Goal: Task Accomplishment & Management: Use online tool/utility

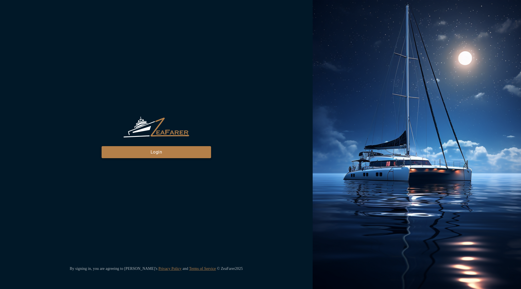
click at [150, 147] on button "Login" at bounding box center [157, 152] width 110 height 12
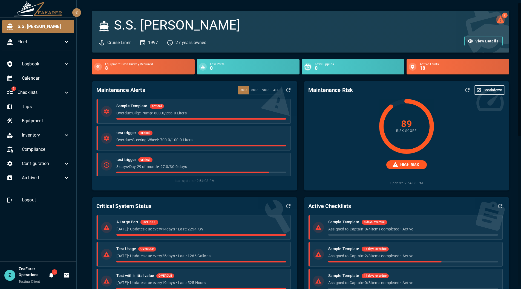
click at [500, 19] on icon "2 log alerts" at bounding box center [500, 19] width 9 height 9
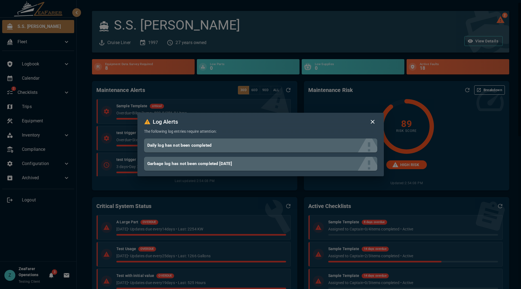
click at [498, 19] on div "Log Alerts The following log entries require attention: Daily log has not been …" at bounding box center [260, 144] width 521 height 289
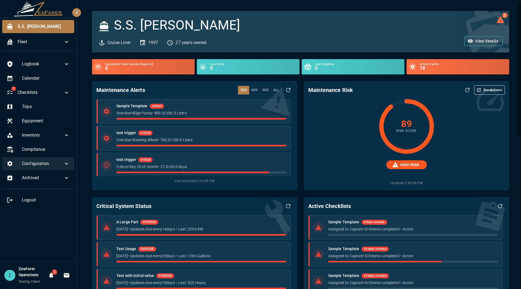
click at [27, 161] on span "Configuration" at bounding box center [42, 163] width 41 height 7
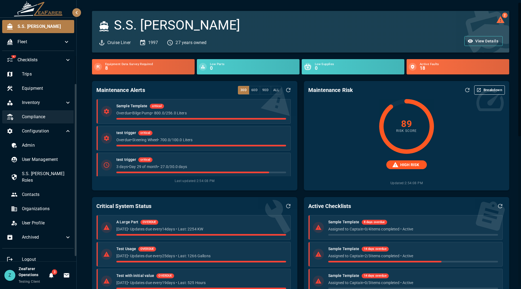
scroll to position [34, 0]
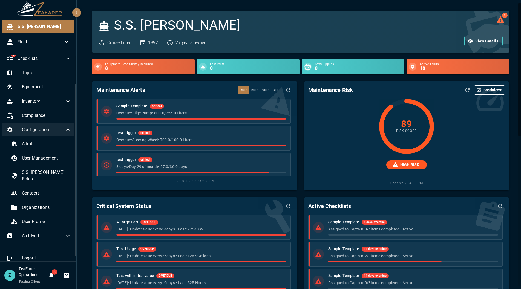
click at [65, 132] on icon at bounding box center [68, 130] width 7 height 7
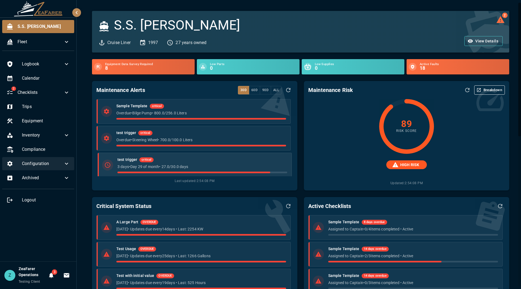
scroll to position [0, 0]
click at [65, 163] on icon at bounding box center [66, 163] width 7 height 7
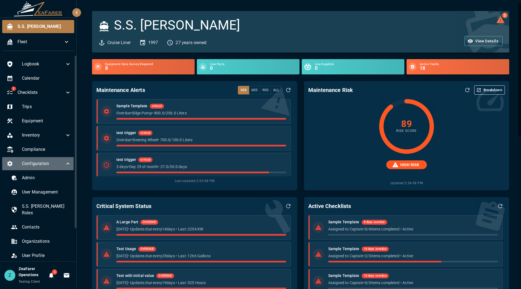
click at [65, 163] on icon at bounding box center [68, 163] width 7 height 7
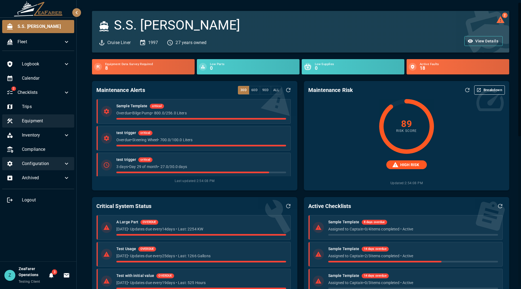
click at [39, 124] on span "Equipment" at bounding box center [46, 121] width 48 height 7
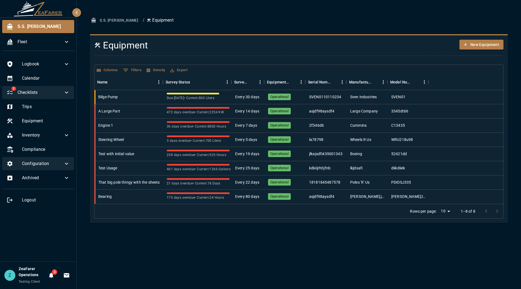
click at [48, 93] on span "Checklists" at bounding box center [41, 92] width 46 height 7
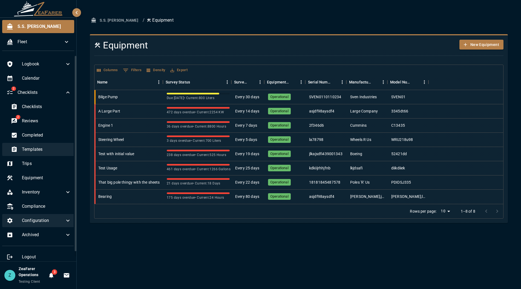
click at [46, 149] on span "Templates" at bounding box center [46, 149] width 49 height 7
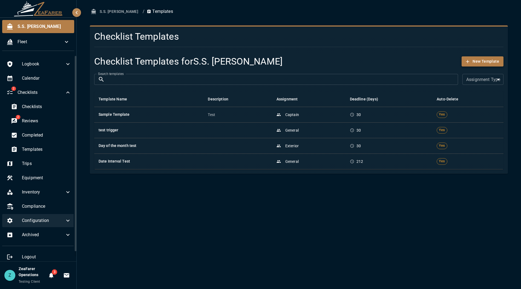
click at [488, 61] on button "New Template" at bounding box center [483, 61] width 42 height 10
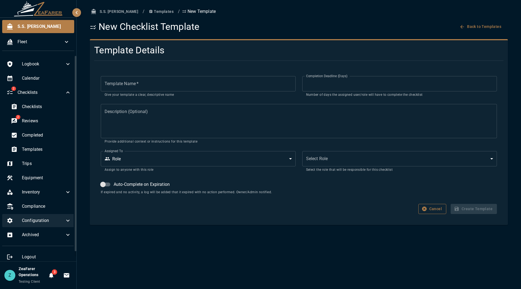
click at [434, 212] on button "Cancel" at bounding box center [432, 209] width 28 height 10
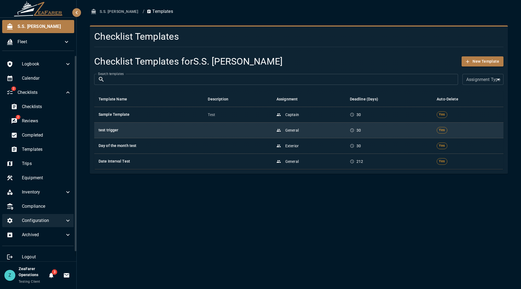
click at [154, 128] on h6 "test trigger" at bounding box center [149, 130] width 101 height 6
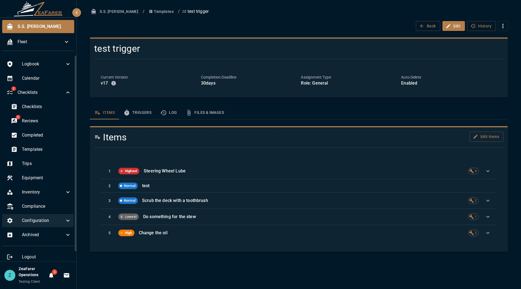
click at [152, 111] on button "Triggers" at bounding box center [137, 112] width 37 height 13
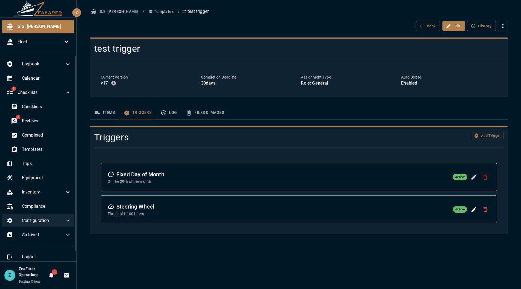
click at [484, 131] on div "Add Trigger" at bounding box center [435, 135] width 138 height 16
click at [484, 132] on button "Add Trigger" at bounding box center [488, 136] width 32 height 8
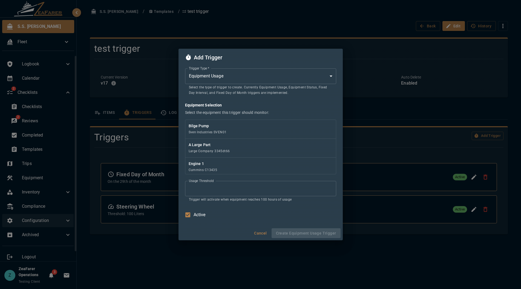
click at [235, 63] on h2 "Add Trigger" at bounding box center [261, 58] width 164 height 18
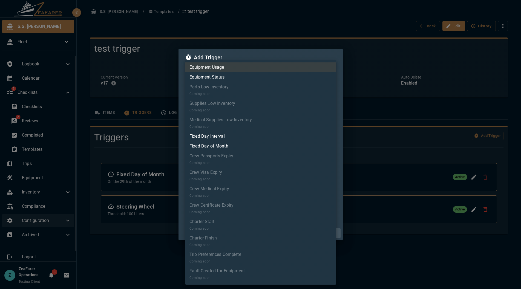
click at [234, 73] on body "S.S. [PERSON_NAME] Fleet Logbook Calendar 2 Checklists Checklists 2 Reviews Com…" at bounding box center [260, 144] width 521 height 289
click at [251, 138] on li "Fixed Day Interval" at bounding box center [260, 136] width 151 height 10
type input "*"
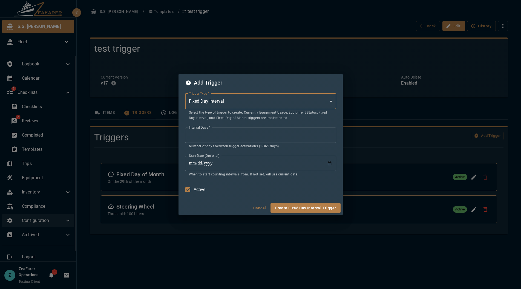
click at [225, 132] on input "**" at bounding box center [260, 135] width 151 height 15
type input "***"
click at [191, 153] on div "Trigger Type   * Fixed Day Interval * Trigger Type   * Select the type of trigg…" at bounding box center [260, 143] width 151 height 104
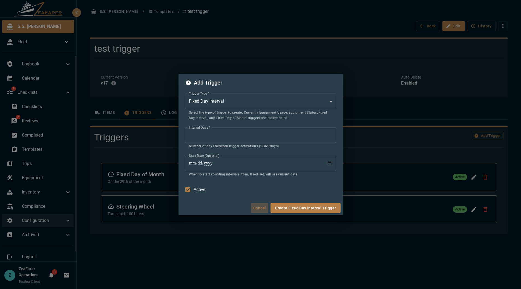
click at [263, 209] on button "Cancel" at bounding box center [260, 208] width 18 height 10
type input "*"
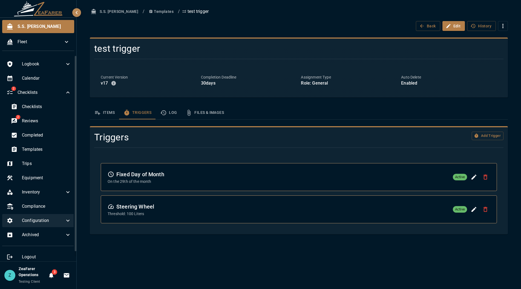
click at [252, 268] on div "S.S. [PERSON_NAME] / Templates / test trigger Back Edit History test trigger Cu…" at bounding box center [299, 144] width 444 height 289
click at [30, 29] on span "S.S. [PERSON_NAME]" at bounding box center [44, 26] width 52 height 7
